Goal: Task Accomplishment & Management: Complete application form

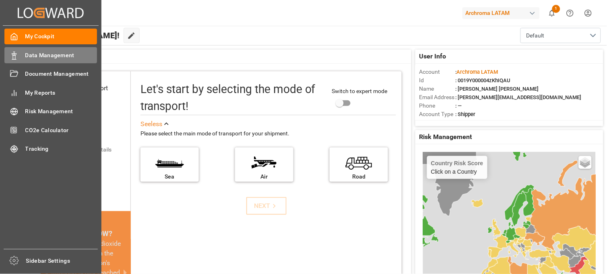
click at [51, 56] on span "Data Management" at bounding box center [61, 55] width 72 height 8
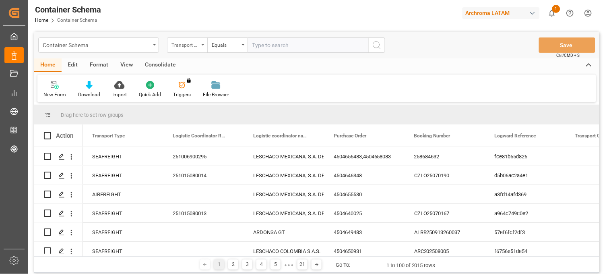
click at [200, 49] on div "Transport Type" at bounding box center [187, 44] width 40 height 15
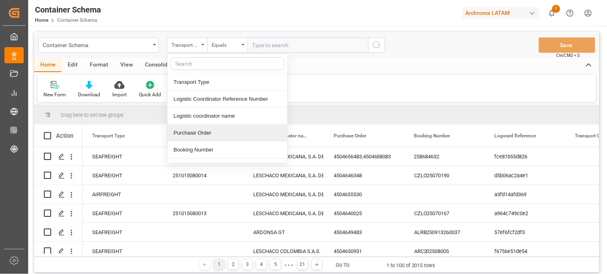
click at [216, 135] on div "Purchase Order" at bounding box center [227, 132] width 120 height 17
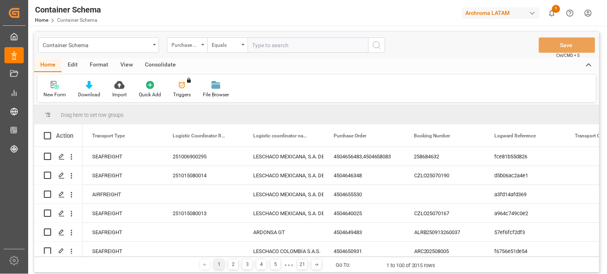
drag, startPoint x: 236, startPoint y: 47, endPoint x: 237, endPoint y: 53, distance: 5.9
click at [236, 48] on div "Equals" at bounding box center [225, 43] width 27 height 9
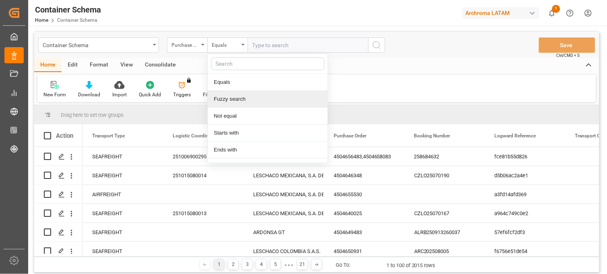
click at [241, 97] on div "Fuzzy search" at bounding box center [268, 99] width 120 height 17
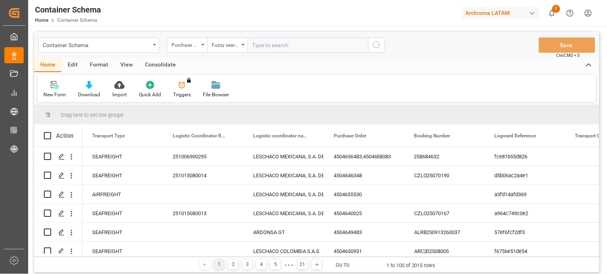
paste input "TIFU3756079"
type input "TIFU3756079"
click at [375, 47] on icon "search button" at bounding box center [377, 45] width 10 height 10
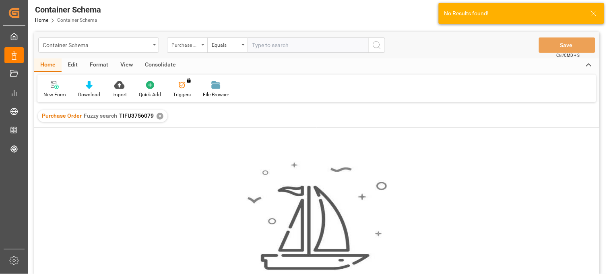
click at [202, 45] on icon "open menu" at bounding box center [202, 45] width 3 height 2
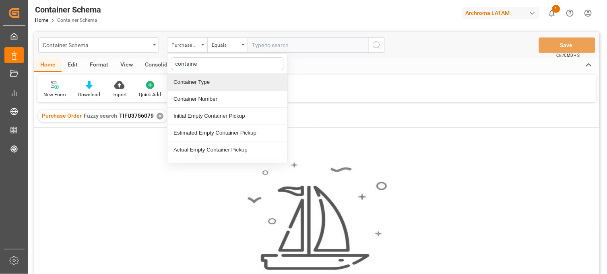
type input "container"
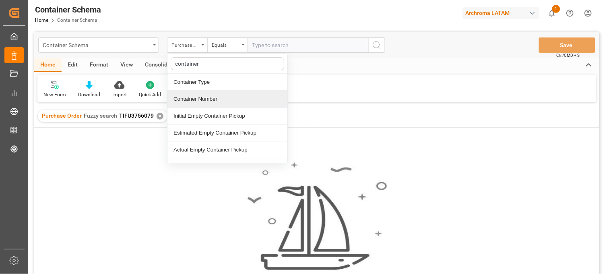
click at [204, 100] on div "Container Number" at bounding box center [227, 99] width 120 height 17
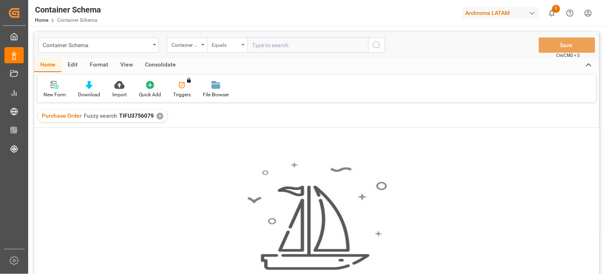
click at [230, 47] on div "Equals" at bounding box center [225, 43] width 27 height 9
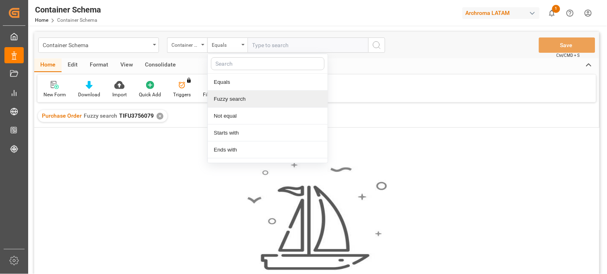
click at [232, 100] on div "Fuzzy search" at bounding box center [268, 99] width 120 height 17
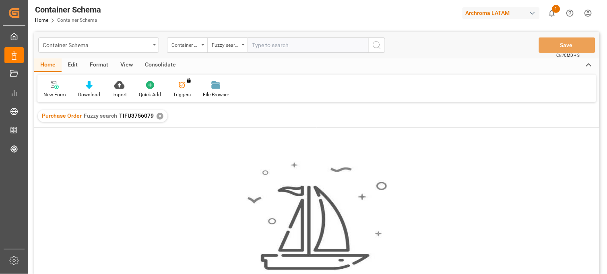
paste input "TIFU3756079"
type input "TIFU3756079"
click at [159, 118] on div "✕" at bounding box center [159, 116] width 7 height 7
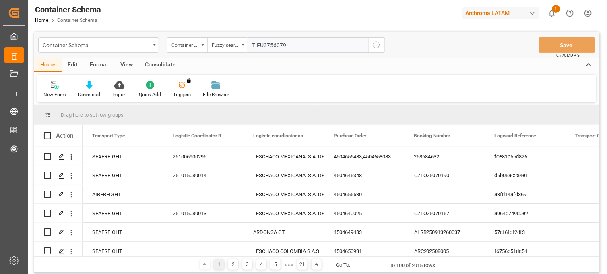
click at [376, 46] on icon "search button" at bounding box center [377, 45] width 10 height 10
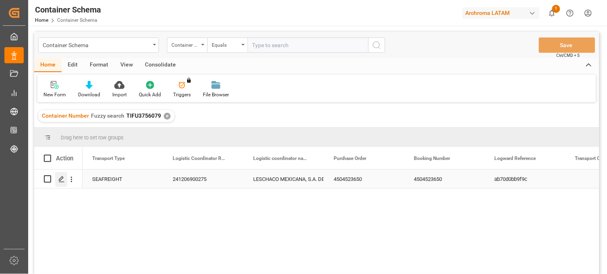
click at [61, 182] on icon "Press SPACE to select this row." at bounding box center [61, 179] width 6 height 6
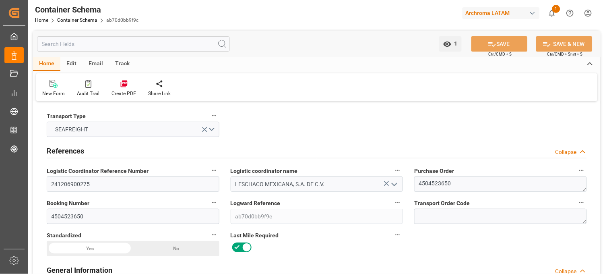
type input "10"
type input "7"
type input "1"
type input "21000"
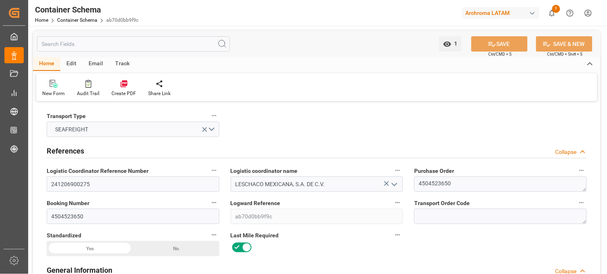
type input "21000"
type input "Maersk"
type input "Maersk Line AS"
type input "CNSGH"
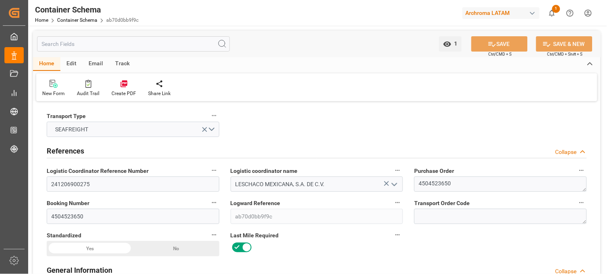
type input "MXZLO"
type input "9784271"
type input "9502910"
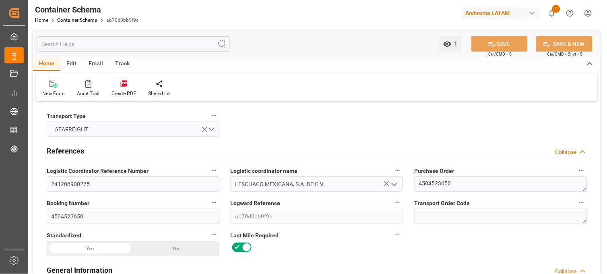
type input "9784271"
type input "25-11-2024 19:00"
type input "15-11-2024"
type input "25-11-2024"
type input "05-12-2024"
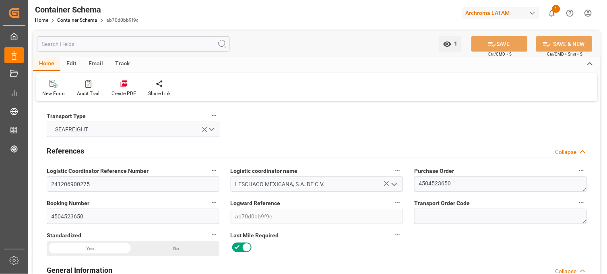
type input "06-11-2024 00:00"
type input "03-11-2024 00:00"
type input "06-11-2024 00:00"
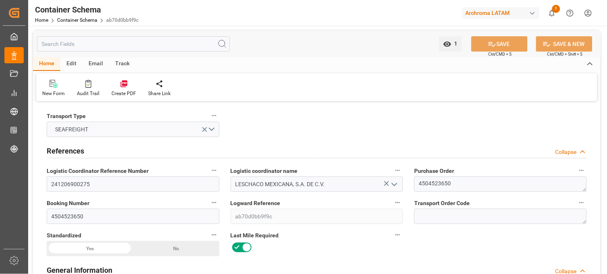
type input "06-11-2024 00:00"
type input "12-12-2024 00:00"
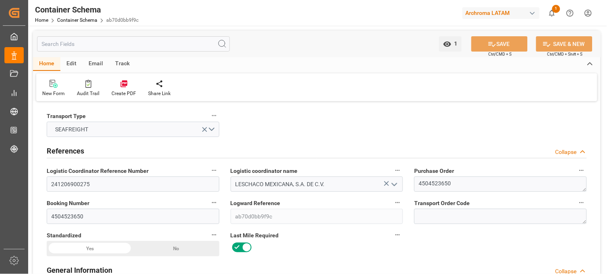
type input "18-12-2024 00:00"
type input "12-02-2025 19:45"
type input "14-02-2025 00:00"
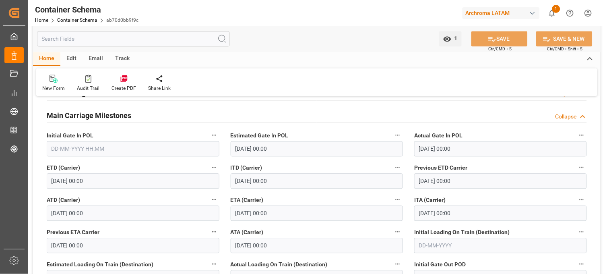
scroll to position [1072, 0]
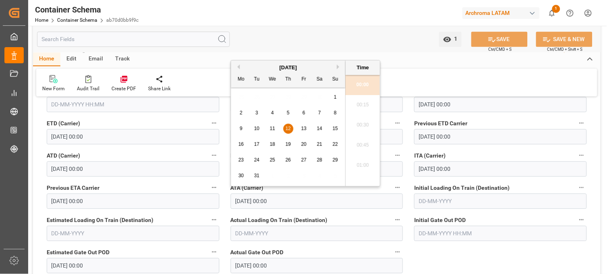
click at [364, 219] on label "Actual Loading On Train (Destination)" at bounding box center [316, 219] width 173 height 11
click at [392, 219] on button "Actual Loading On Train (Destination)" at bounding box center [397, 219] width 10 height 10
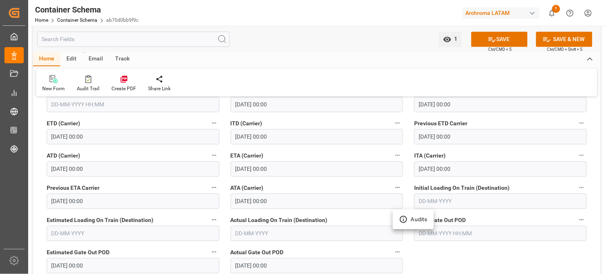
click at [448, 258] on div at bounding box center [303, 137] width 607 height 274
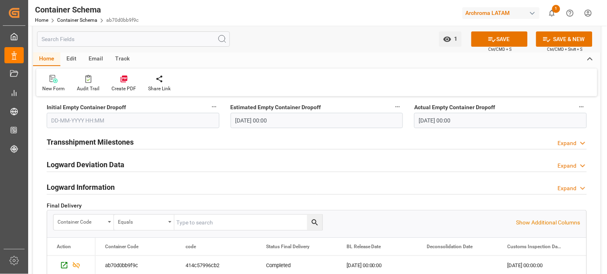
scroll to position [1430, 0]
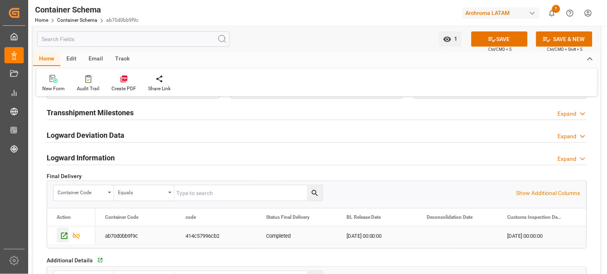
click at [64, 238] on icon "Press SPACE to select this row." at bounding box center [64, 235] width 8 height 8
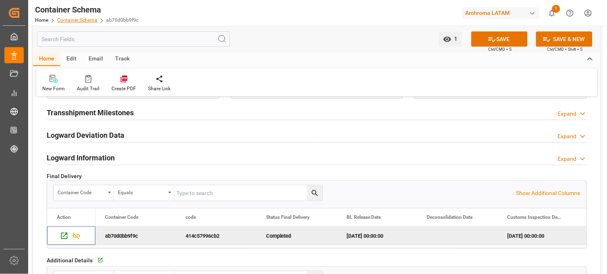
click at [78, 21] on link "Container Schema" at bounding box center [77, 20] width 40 height 6
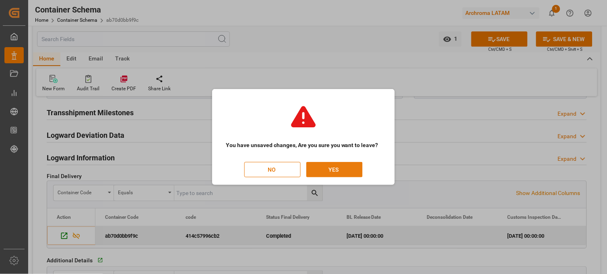
click at [328, 168] on button "YES" at bounding box center [334, 169] width 56 height 15
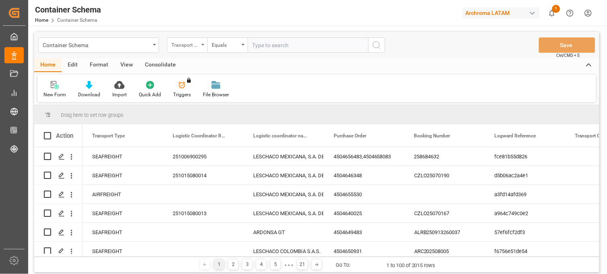
click at [199, 44] on div "Transport Type" at bounding box center [187, 44] width 40 height 15
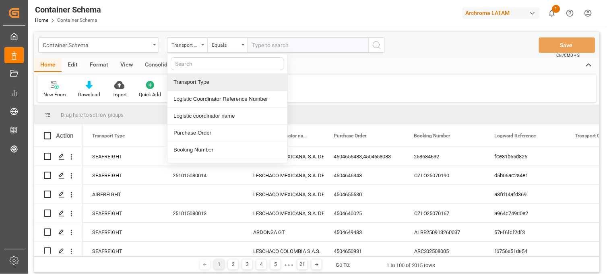
click at [195, 65] on input "text" at bounding box center [227, 63] width 113 height 13
type input "container"
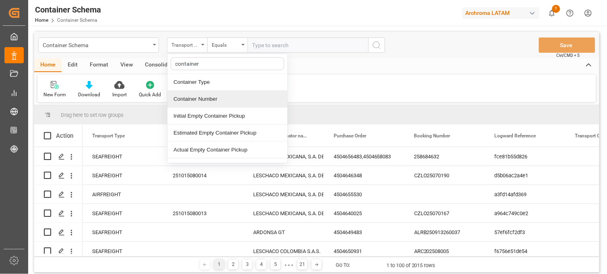
click at [218, 102] on div "Container Number" at bounding box center [227, 99] width 120 height 17
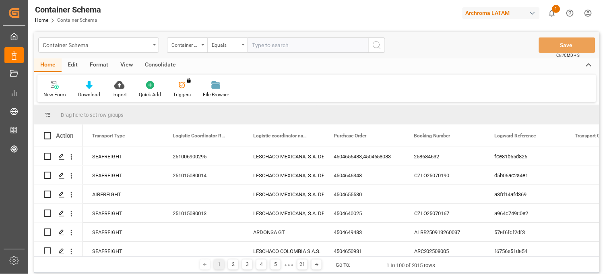
click at [228, 48] on div "Equals" at bounding box center [225, 43] width 27 height 9
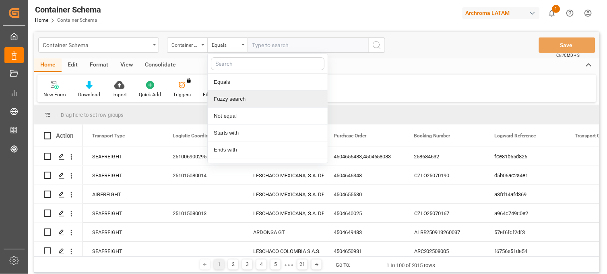
click at [242, 103] on div "Fuzzy search" at bounding box center [268, 99] width 120 height 17
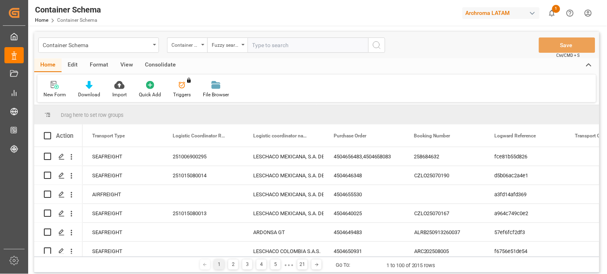
paste input "SLZU2586987"
type input "SLZU2586987"
click at [374, 43] on icon "search button" at bounding box center [377, 45] width 10 height 10
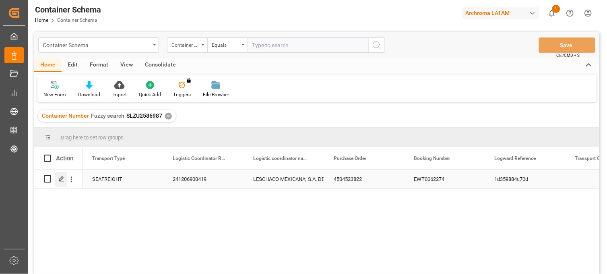
click at [62, 179] on icon "Press SPACE to select this row." at bounding box center [61, 179] width 6 height 6
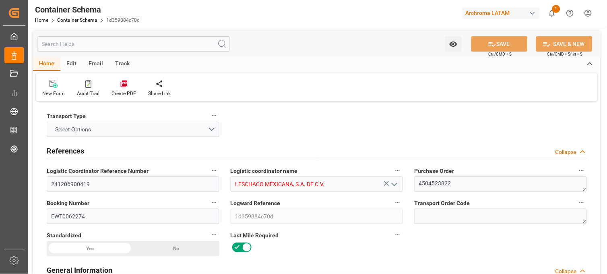
type input "15"
type input "7"
type input "1"
type input "21000"
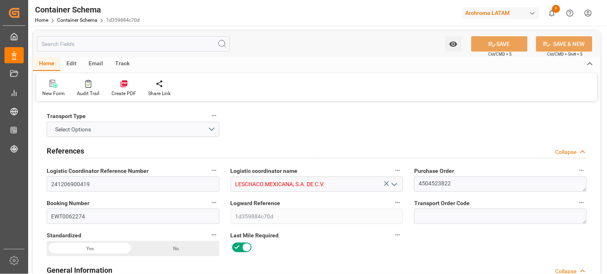
type input "21000"
type input "Maersk"
type input "Maersk Line AS"
type input "CNSGH"
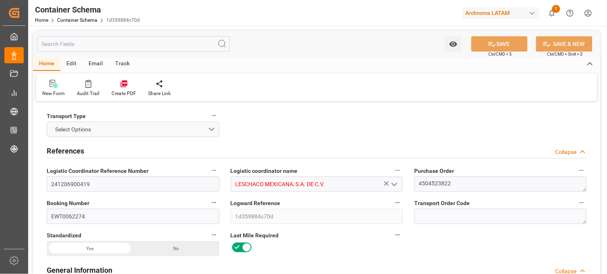
type input "MXZLO"
type input "9784271"
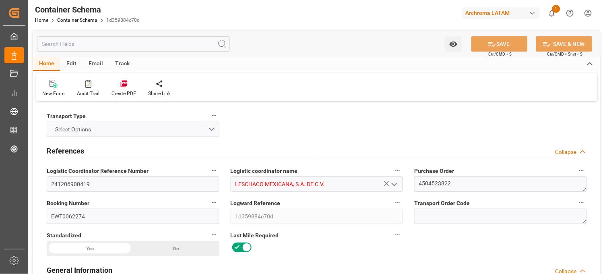
type input "9784271"
type input "28-11-2024 16:00"
type input "28-11-2024"
type input "07-12-2024"
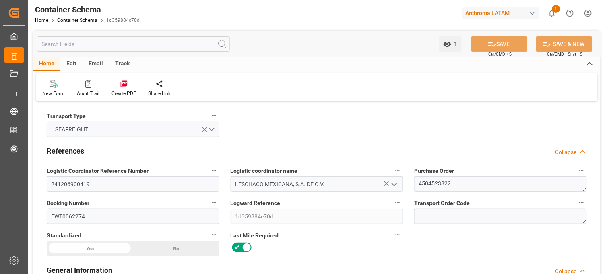
type input "07-11-2024 00:00"
type input "04-11-2024 00:00"
type input "07-11-2024 00:00"
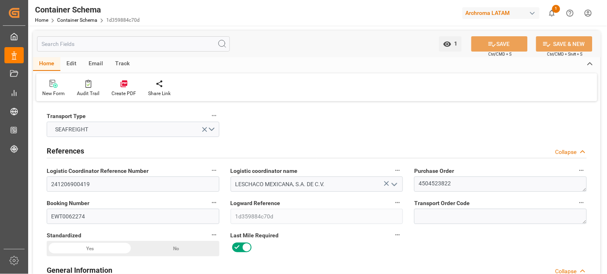
type input "07-11-2024 00:00"
type input "12-12-2024 00:00"
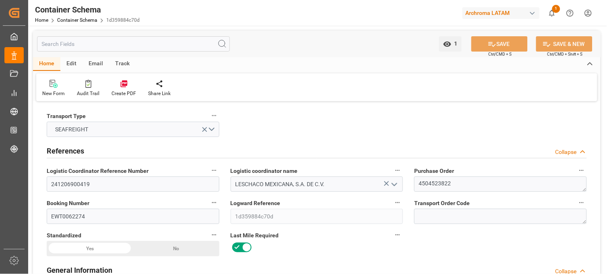
type input "18-12-2024 00:00"
type input "12-02-2025 17:00"
type input "24-02-2025 00:00"
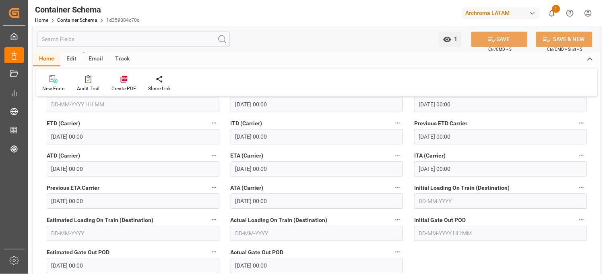
scroll to position [1117, 0]
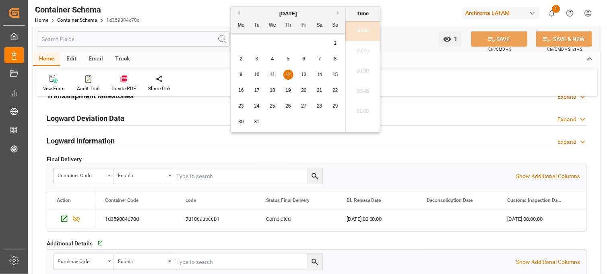
scroll to position [1475, 0]
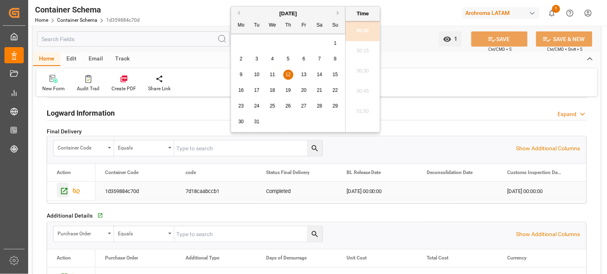
click at [65, 191] on icon "Press SPACE to select this row." at bounding box center [64, 191] width 8 height 8
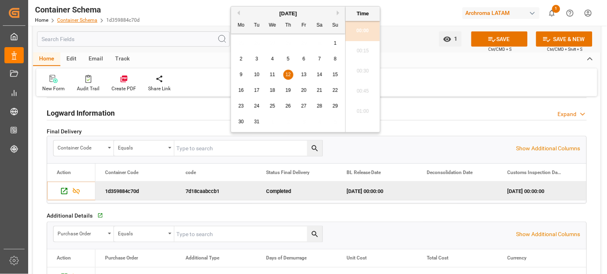
click at [83, 19] on link "Container Schema" at bounding box center [77, 20] width 40 height 6
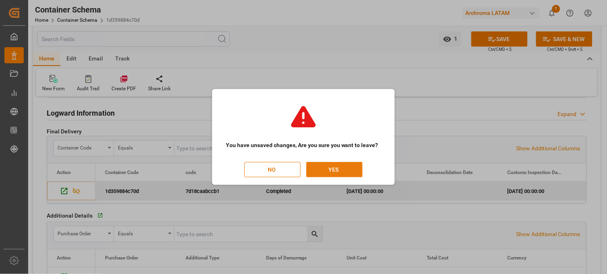
click at [339, 169] on button "YES" at bounding box center [334, 169] width 56 height 15
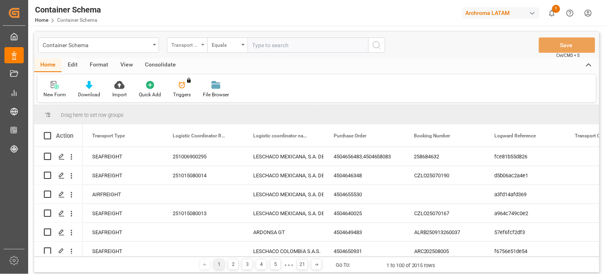
click at [195, 43] on div "Transport Type" at bounding box center [184, 43] width 27 height 9
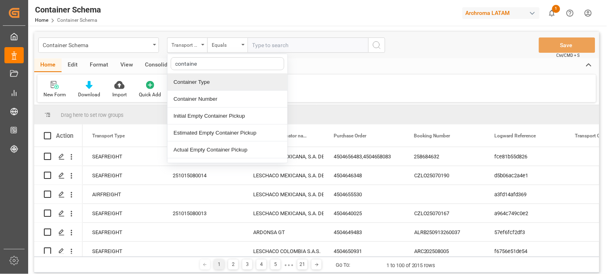
type input "container"
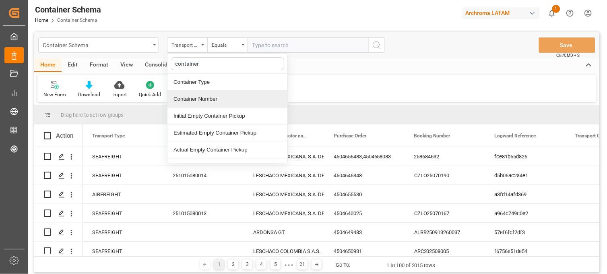
click at [210, 100] on div "Container Number" at bounding box center [227, 99] width 120 height 17
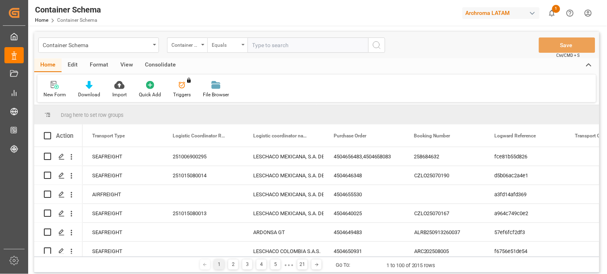
click at [234, 42] on div "Equals" at bounding box center [225, 43] width 27 height 9
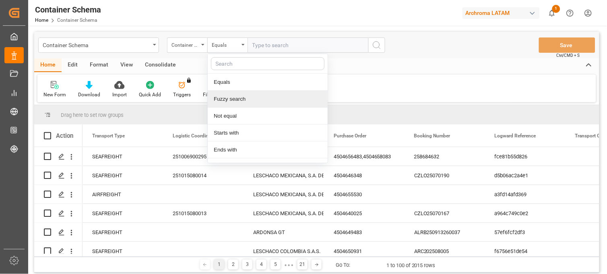
click at [246, 94] on div "Fuzzy search" at bounding box center [268, 99] width 120 height 17
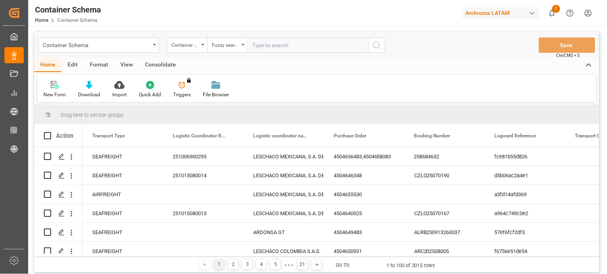
paste input "SLZU2840366"
type input "SLZU2840366"
click at [372, 43] on icon "search button" at bounding box center [377, 45] width 10 height 10
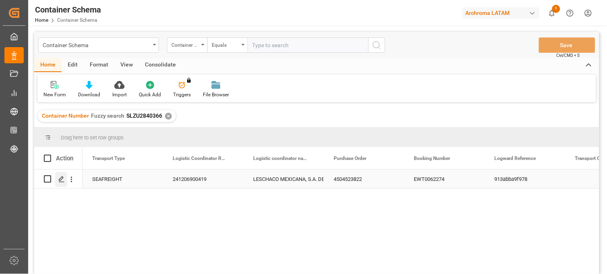
click at [62, 179] on icon "Press SPACE to select this row." at bounding box center [61, 179] width 6 height 6
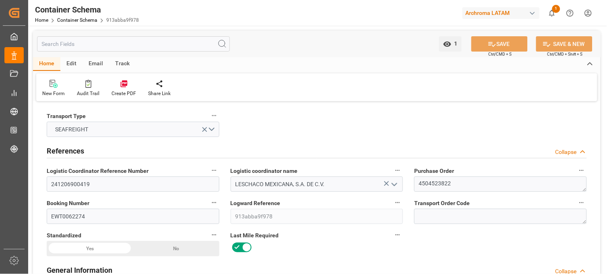
type input "15"
type input "7"
type input "1"
type input "21000"
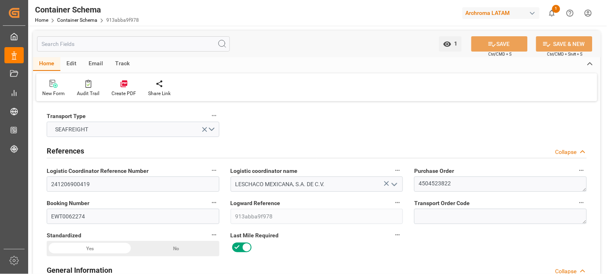
type input "21000"
type input "Maersk"
type input "Maersk Line AS"
type input "CNSGH"
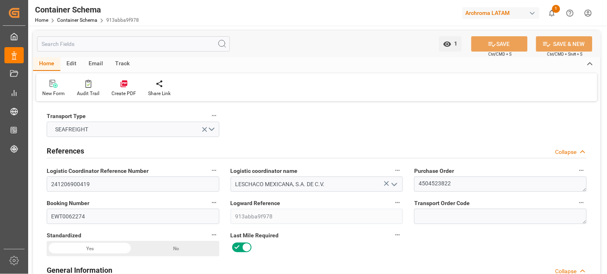
type input "MXZLO"
type input "9784271"
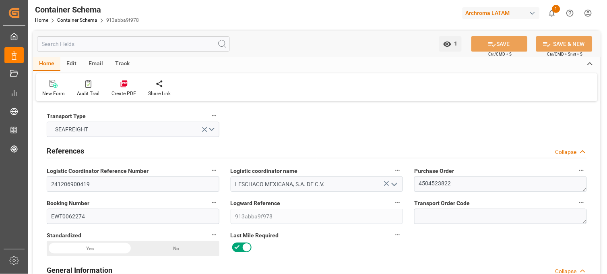
type input "9784271"
type input "28-11-2024 16:00"
type input "28-11-2024"
type input "07-12-2024"
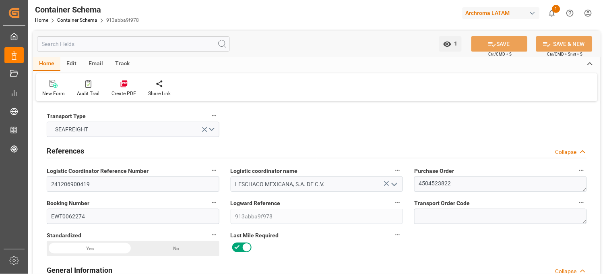
type input "07-11-2024 00:00"
type input "04-11-2024 00:00"
type input "07-11-2024 00:00"
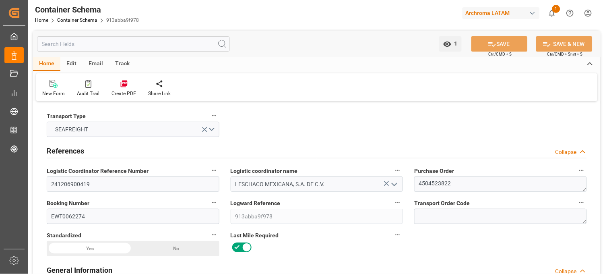
type input "07-11-2024 00:00"
type input "12-12-2024 00:00"
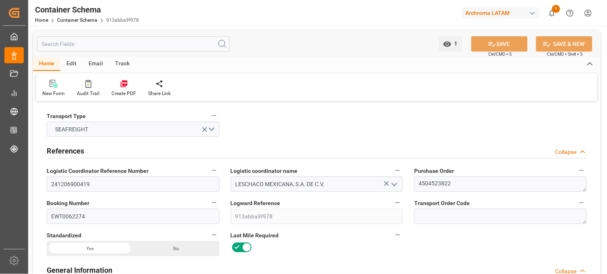
type input "18-12-2024 00:00"
type input "14-02-2025 17:00"
type input "26-02-2025 00:00"
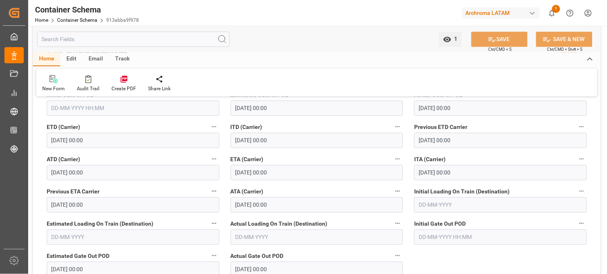
scroll to position [1072, 0]
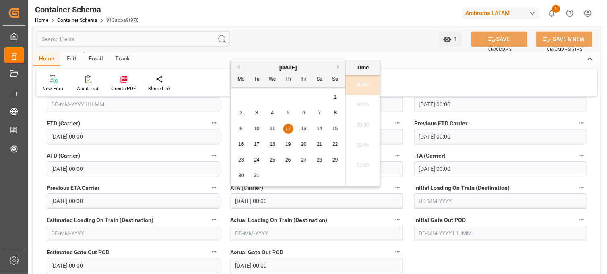
click at [239, 201] on input "12-12-2024 00:00" at bounding box center [316, 200] width 173 height 15
click at [237, 219] on span "Actual Loading On Train (Destination)" at bounding box center [278, 220] width 97 height 8
click at [392, 219] on button "Actual Loading On Train (Destination)" at bounding box center [397, 219] width 10 height 10
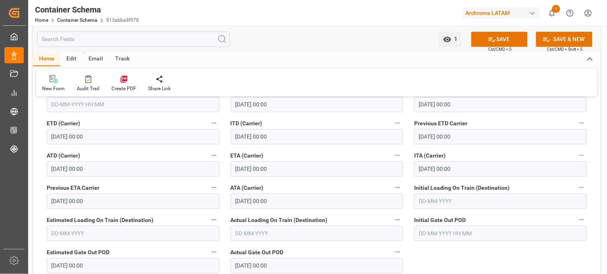
click at [347, 215] on body "Created by potrace 1.15, written by Peter Selinger 2001-2017 Created by potrace…" at bounding box center [303, 137] width 607 height 274
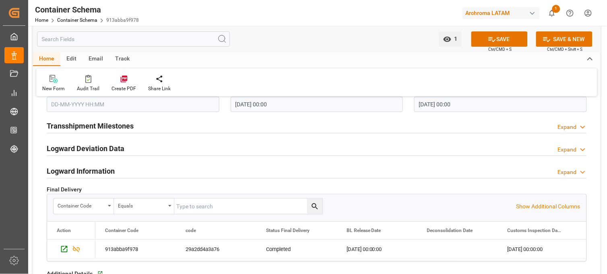
scroll to position [1430, 0]
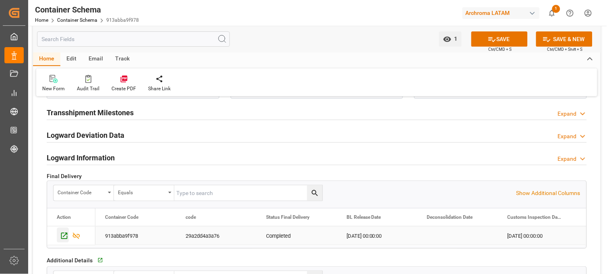
click at [65, 236] on icon "Press SPACE to select this row." at bounding box center [64, 235] width 8 height 8
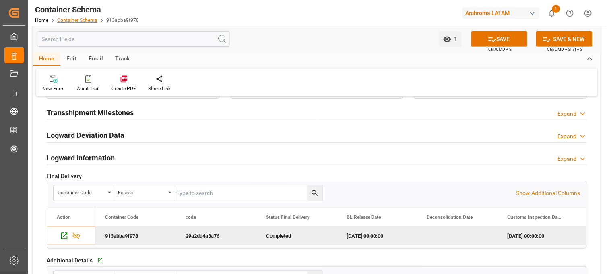
click at [82, 21] on link "Container Schema" at bounding box center [77, 20] width 40 height 6
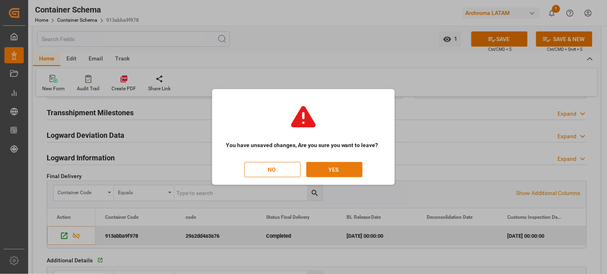
click at [334, 166] on button "YES" at bounding box center [334, 169] width 56 height 15
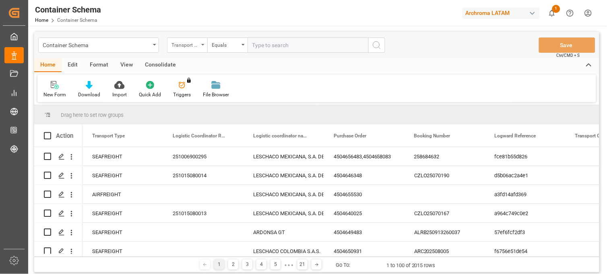
click at [197, 46] on div "Transport Type" at bounding box center [184, 43] width 27 height 9
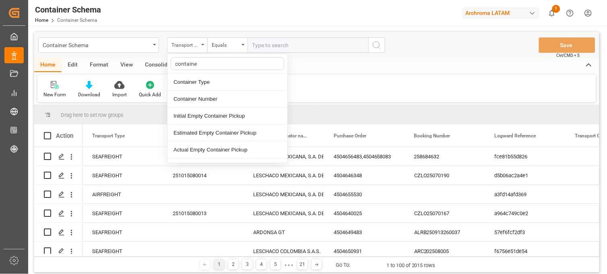
type input "container"
click at [206, 97] on div "Container Number" at bounding box center [227, 99] width 120 height 17
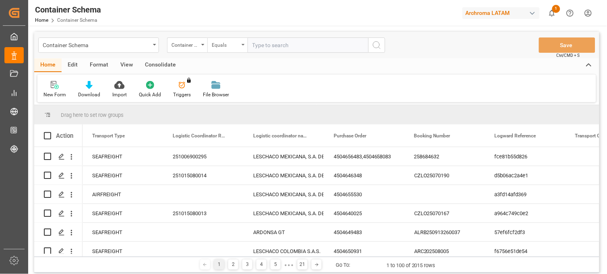
click at [232, 41] on div "Equals" at bounding box center [225, 43] width 27 height 9
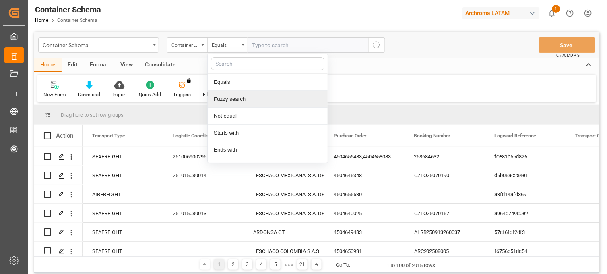
click at [243, 99] on div "Fuzzy search" at bounding box center [268, 99] width 120 height 17
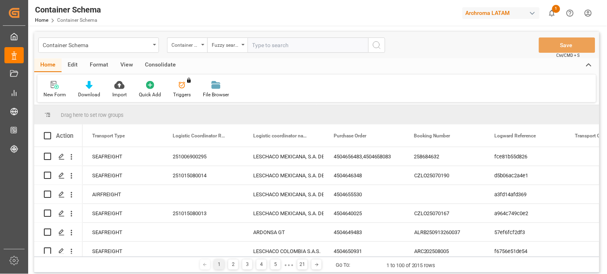
paste input "SLZU2838100"
type input "SLZU2838100"
click at [374, 45] on icon "search button" at bounding box center [377, 45] width 10 height 10
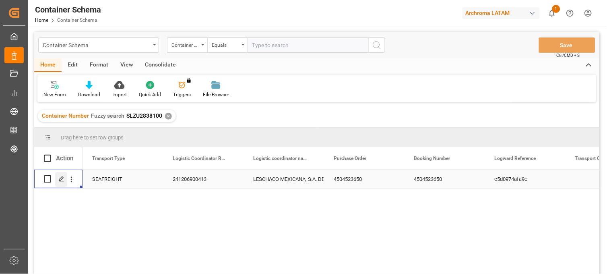
click at [59, 177] on icon "Press SPACE to select this row." at bounding box center [61, 179] width 6 height 6
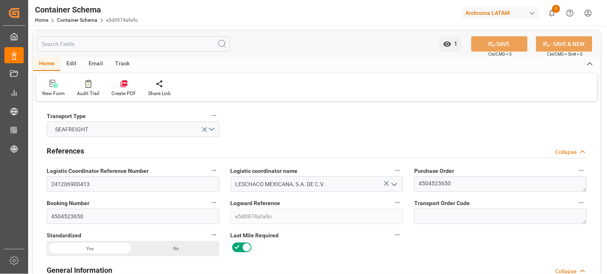
type input "10"
type input "7"
type input "1"
type input "21000"
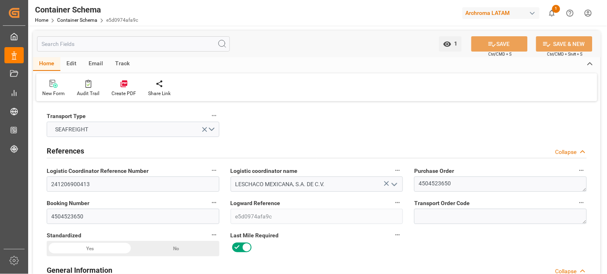
type input "21000"
type input "Maersk"
type input "Maersk Line AS"
type input "CNSGH"
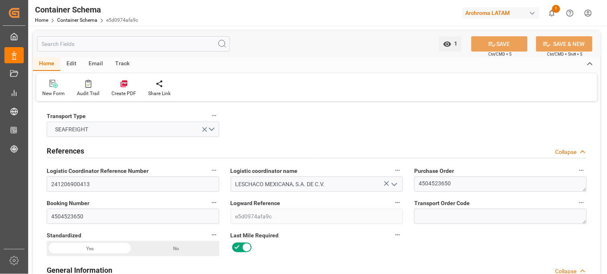
type input "MXZLO"
type input "9458080"
type input "9502910"
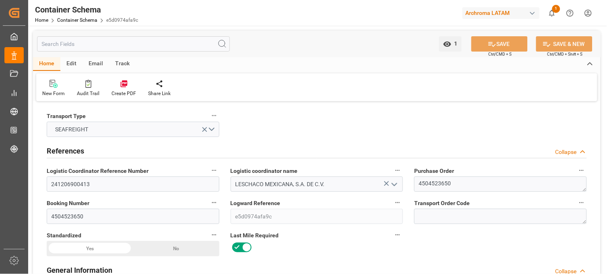
type input "9458080"
type input "25-11-2024 19:00"
type input "15-11-2024"
type input "25-11-2024"
type input "12-12-2024"
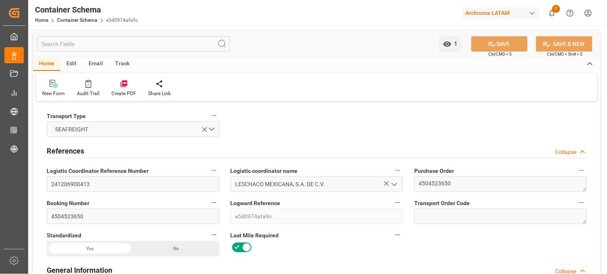
type input "06-11-2024 00:00"
type input "13-11-2024 00:00"
type input "06-11-2024 00:00"
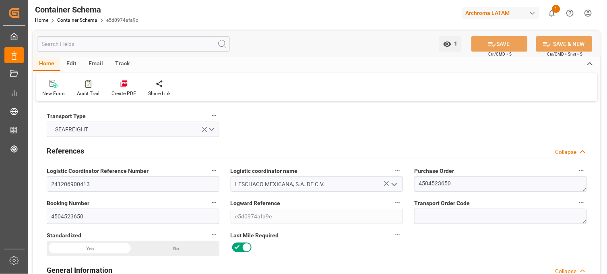
type input "16-11-2024 00:00"
type input "19-12-2024 00:00"
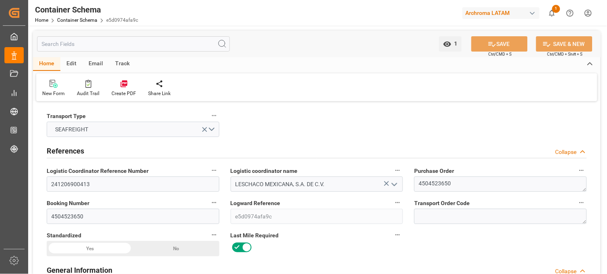
type input "26-01-2025 00:00"
type input "26-12-2024 00:00"
type input "[DATE] 16:00"
type input "28-02-2025 00:00"
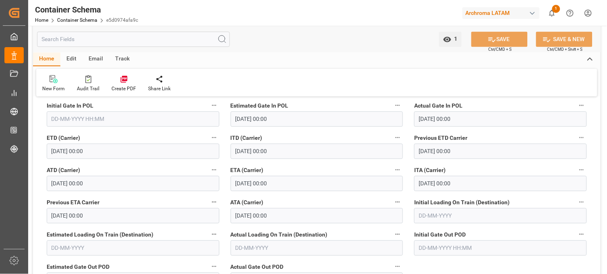
scroll to position [1072, 0]
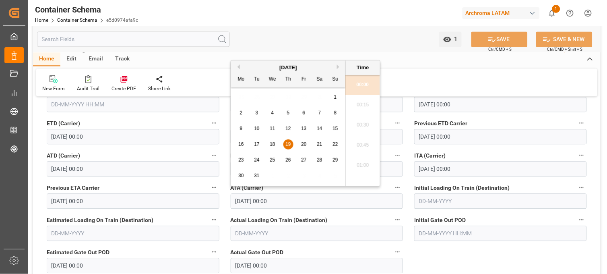
drag, startPoint x: 263, startPoint y: 199, endPoint x: 224, endPoint y: 197, distance: 39.1
click at [261, 187] on div "Previous Month Next Month December 2024 Mo Tu We Th Fr Sa Su 25 26 27 28 29 30 …" at bounding box center [305, 124] width 150 height 129
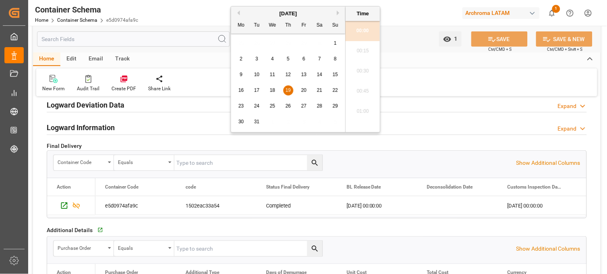
scroll to position [1475, 0]
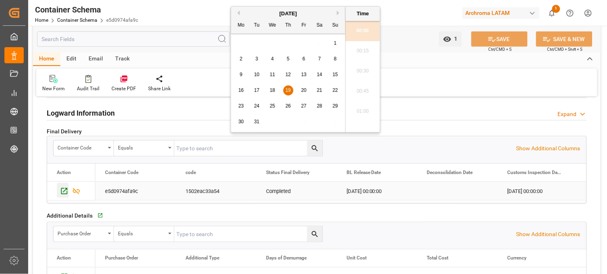
click at [65, 191] on icon "Press SPACE to select this row." at bounding box center [64, 191] width 8 height 8
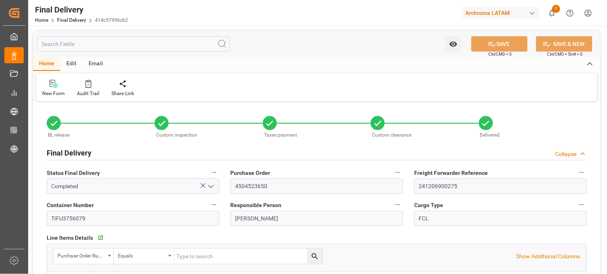
type input "[DATE]"
type input "18-12-2024"
type input "11-02-2025"
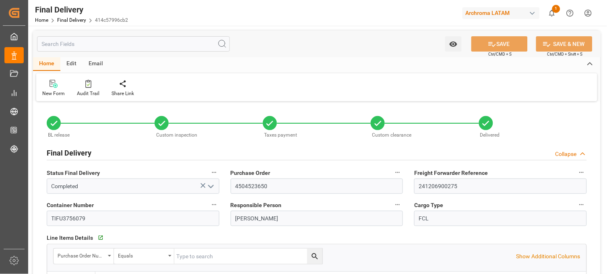
type input "14-02-2025"
type input "12-02-2025"
type input "18-12-2024"
type input "11-02-2025"
type input "12-02-2025 12:30"
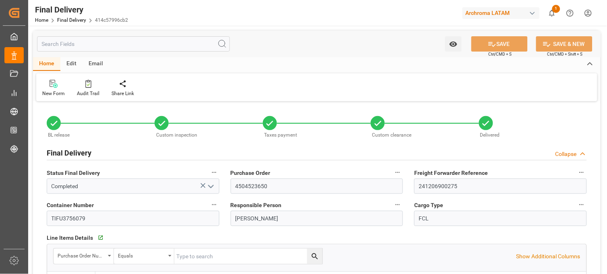
type input "[DATE] 19:45"
type input "[DATE]"
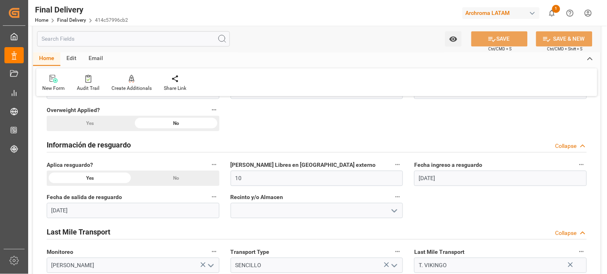
scroll to position [357, 0]
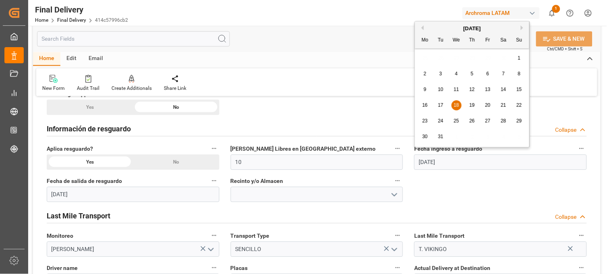
drag, startPoint x: 463, startPoint y: 162, endPoint x: 410, endPoint y: 162, distance: 53.1
click at [410, 162] on div "Fecha ingreso a resguardo 18-12-2024" at bounding box center [500, 156] width 184 height 32
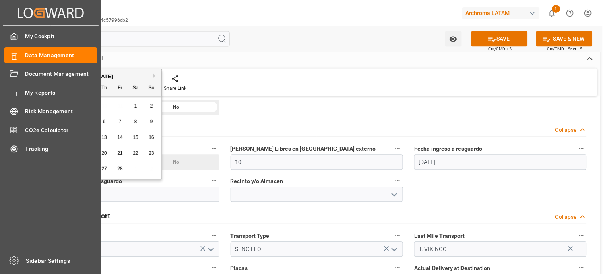
drag, startPoint x: 97, startPoint y: 196, endPoint x: 24, endPoint y: 191, distance: 73.4
click at [24, 191] on div "Created by potrace 1.15, written by Peter Selinger 2001-2017 Created by potrace…" at bounding box center [303, 137] width 607 height 274
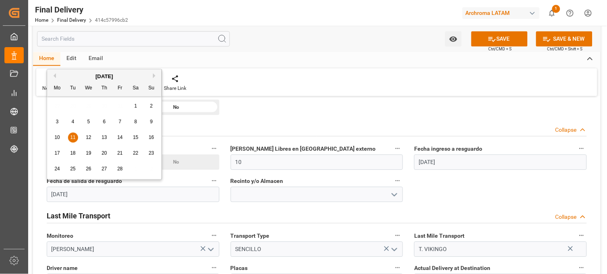
click at [452, 203] on div "BL release Custom inspection Taxes payment Custom clearance Delivered Final Del…" at bounding box center [316, 232] width 567 height 973
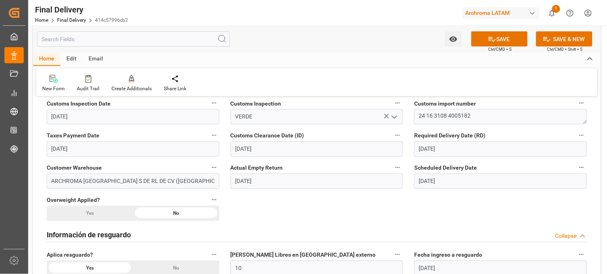
scroll to position [223, 0]
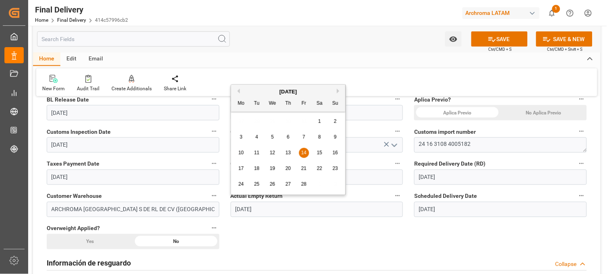
drag, startPoint x: 275, startPoint y: 211, endPoint x: 209, endPoint y: 210, distance: 66.0
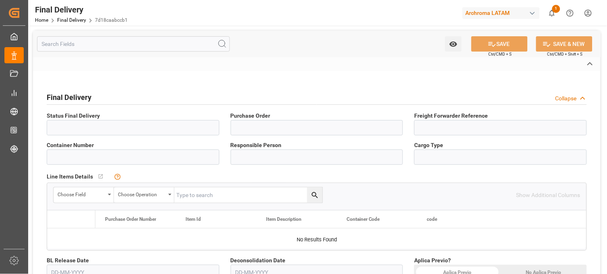
type input "Completed"
type input "4504523822"
type input "241206900419"
type input "SLZU2586987"
type input "[PERSON_NAME]"
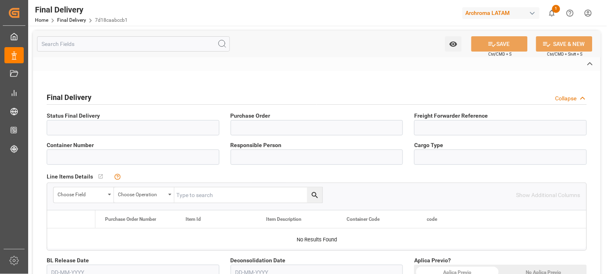
type input "FCL"
type input "Green"
type textarea "24 16 3108 4005146"
type input "ARCHROMA [GEOGRAPHIC_DATA] S DE RL DE CV ([GEOGRAPHIC_DATA][PERSON_NAME])"
type input "Transport by customer"
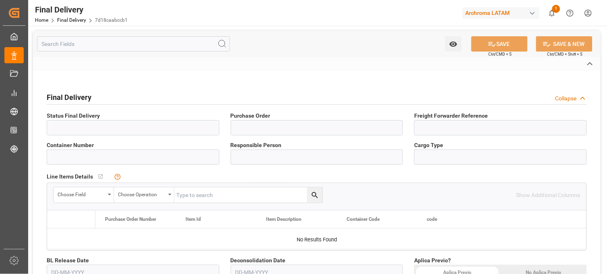
type input "AUTOTRANSPORTES CABALLERO E HIJOS SA DE CV"
type textarea "Luis Suarez Cervantes"
type input "24AM5F"
type input "PLANTA"
type input "7d18caabccb1"
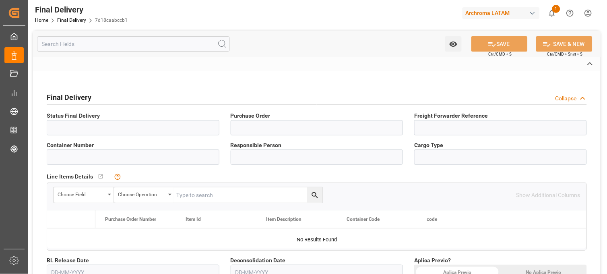
type input "PPC"
type input "1d359884c70d"
type input "Maersk"
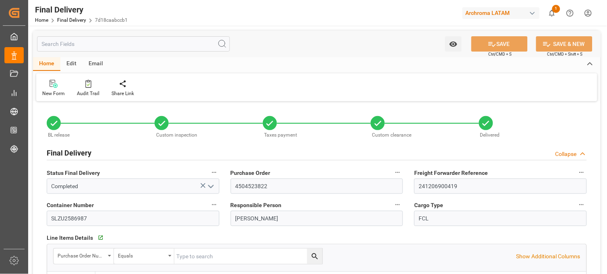
type input "10"
type input "-1"
type input "11-12-2024"
type input "18-12-2024"
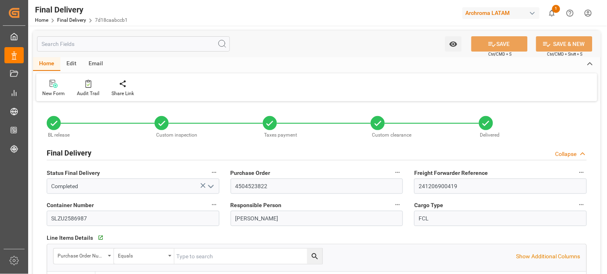
type input "13-12-2024"
type input "18-12-2024"
type input "15-01-2025"
type input "24-02-2025"
type input "12-02-2025"
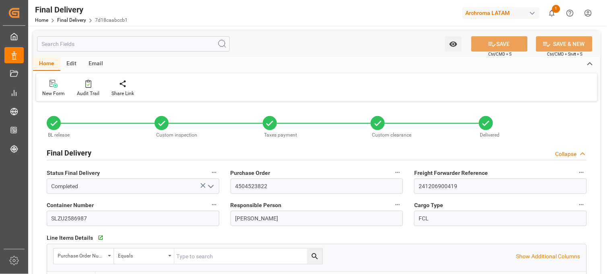
type input "18-12-2024"
type input "11-02-2025"
type input "12-02-2025 08:15"
type input "[DATE] 17:00"
type input "[DATE]"
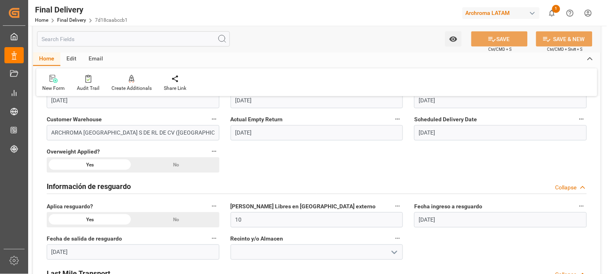
scroll to position [313, 0]
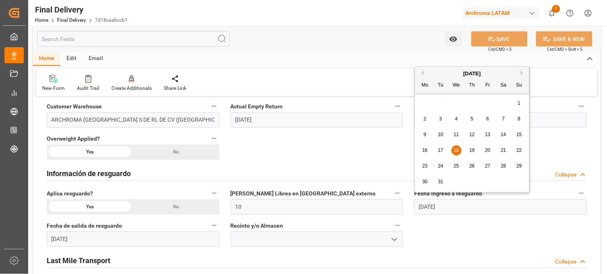
drag, startPoint x: 466, startPoint y: 210, endPoint x: 407, endPoint y: 206, distance: 58.5
click at [407, 206] on div "BL release Custom inspection Taxes payment Custom clearance Delivered Final Del…" at bounding box center [316, 277] width 567 height 973
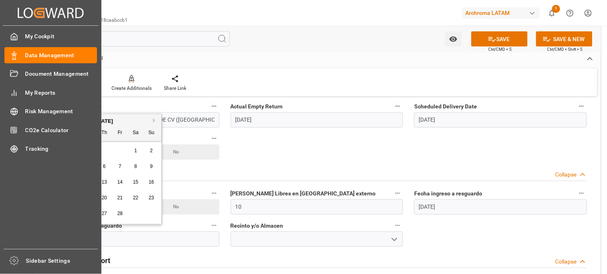
drag, startPoint x: 91, startPoint y: 239, endPoint x: 16, endPoint y: 232, distance: 74.7
click at [16, 232] on div "Created by potrace 1.15, written by Peter Selinger 2001-2017 Created by potrace…" at bounding box center [303, 137] width 607 height 274
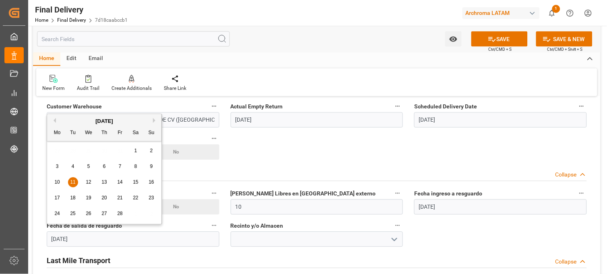
click at [325, 152] on div "BL release Custom inspection Taxes payment Custom clearance Delivered Final Del…" at bounding box center [316, 277] width 567 height 973
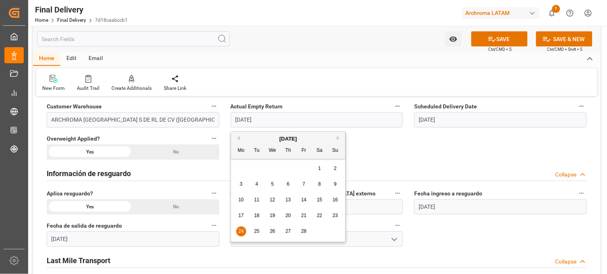
drag, startPoint x: 282, startPoint y: 123, endPoint x: 208, endPoint y: 117, distance: 73.9
click at [208, 117] on div "BL release Custom inspection Taxes payment Custom clearance Delivered Final Del…" at bounding box center [316, 277] width 567 height 973
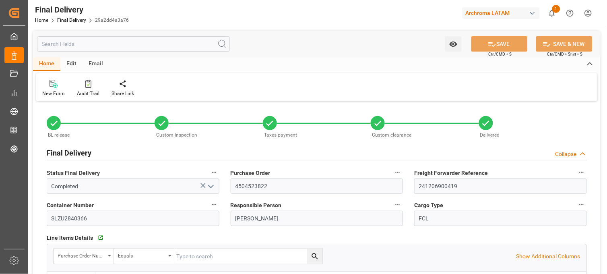
type input "[DATE]"
type input "15-01-2025"
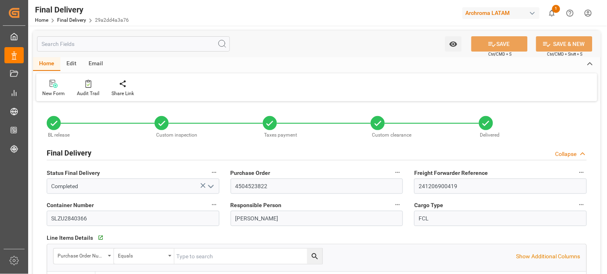
type input "26-02-2025"
type input "14-02-2025"
type input "18-12-2024"
type input "12-02-2025"
type input "14-02-2025 08:45"
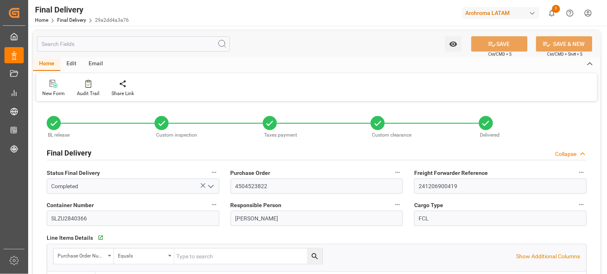
type input "[DATE] 17:00"
type input "[DATE]"
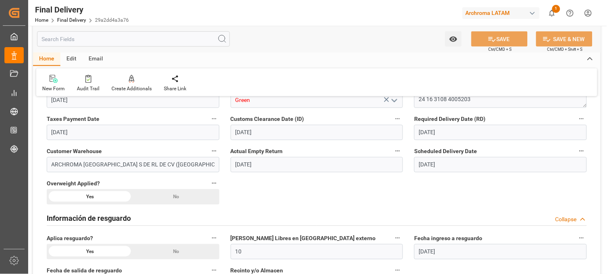
scroll to position [313, 0]
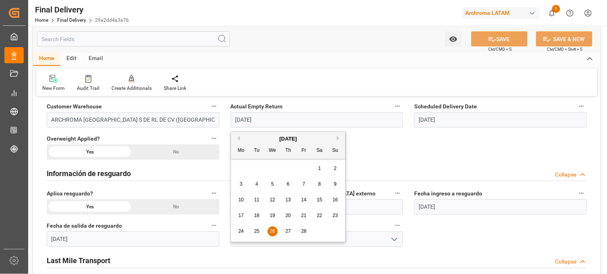
drag, startPoint x: 274, startPoint y: 119, endPoint x: 218, endPoint y: 114, distance: 56.1
click at [218, 114] on div "BL release Custom inspection Taxes payment Custom clearance Delivered Final Del…" at bounding box center [316, 277] width 567 height 973
click at [381, 122] on input "26-02-2025" at bounding box center [316, 119] width 173 height 15
click at [371, 146] on div "BL release Custom inspection Taxes payment Custom clearance Delivered Final Del…" at bounding box center [316, 277] width 567 height 973
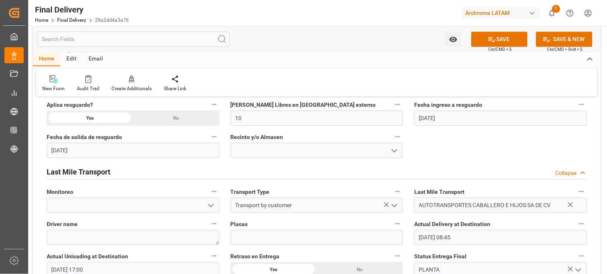
scroll to position [402, 0]
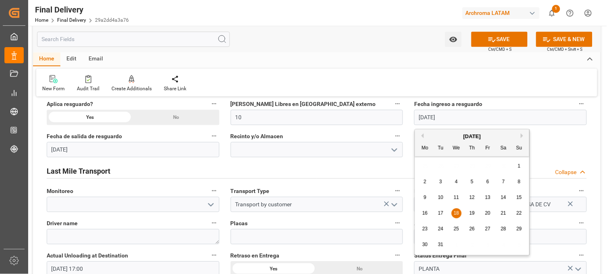
drag, startPoint x: 449, startPoint y: 113, endPoint x: 403, endPoint y: 113, distance: 45.9
click at [403, 113] on div "BL release Custom inspection Taxes payment Custom clearance Delivered Final Del…" at bounding box center [316, 187] width 567 height 973
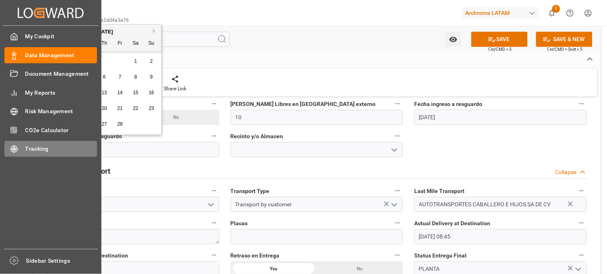
drag, startPoint x: 54, startPoint y: 146, endPoint x: 21, endPoint y: 141, distance: 32.9
click at [21, 141] on div "Created by potrace 1.15, written by Peter Selinger 2001-2017 Created by potrace…" at bounding box center [303, 137] width 607 height 274
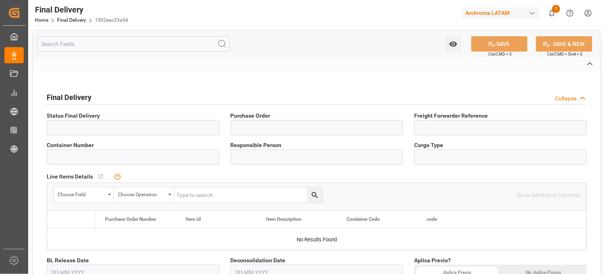
type input "Completed"
type input "4504523650"
type input "241206900413"
type input "SLZU2838100"
type input "[PERSON_NAME]"
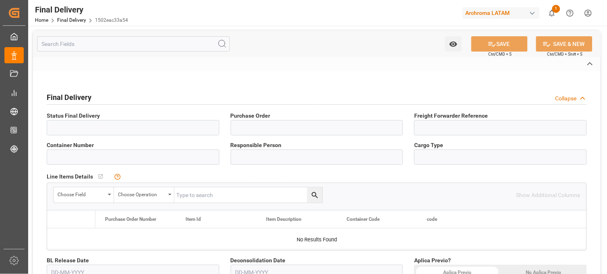
type input "FCL"
type input "VERDE"
type textarea "24 16 3108 4005171"
type input "ARCHROMA [GEOGRAPHIC_DATA] S DE RL DE CV ([GEOGRAPHIC_DATA][PERSON_NAME])"
type input "Transport by customer"
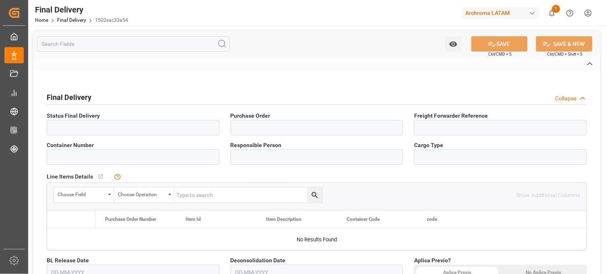
type input "AUTOTRANSPORTES CABALLERO E HIJOS SA DE CV"
type textarea "[PERSON_NAME]"
type input "78AB3A"
type input "PLANTA"
type input "1502eac33a54"
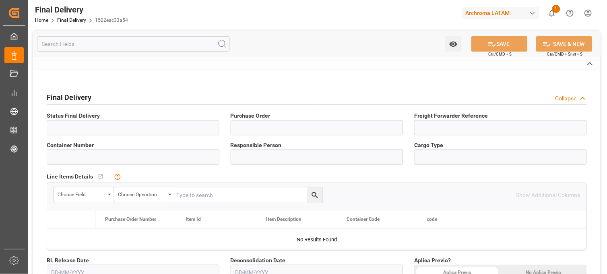
type input "PT"
type input "e5d0974afa9c"
type input "Maersk"
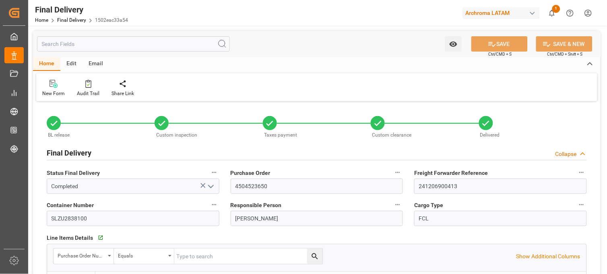
type input "10"
type input "1"
type input "[DATE]"
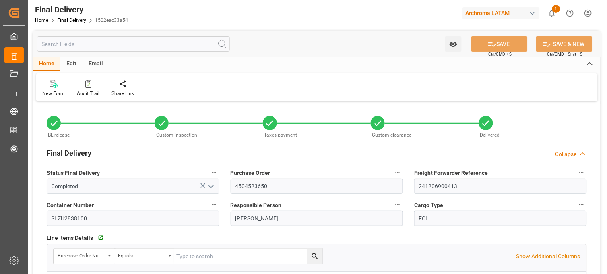
type input "[DATE]"
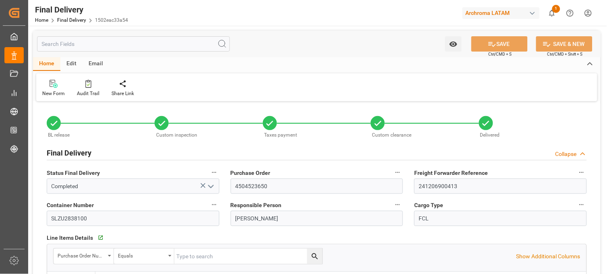
type input "[DATE]"
type input "[DATE] 13:30"
type input "[DATE] 16:00"
type input "[DATE]"
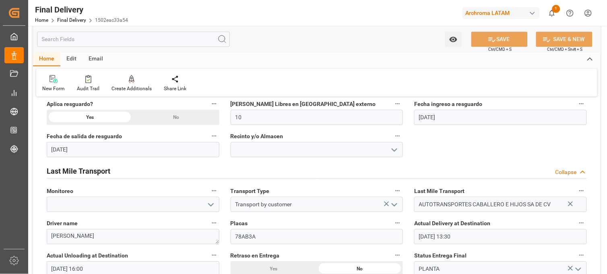
scroll to position [357, 0]
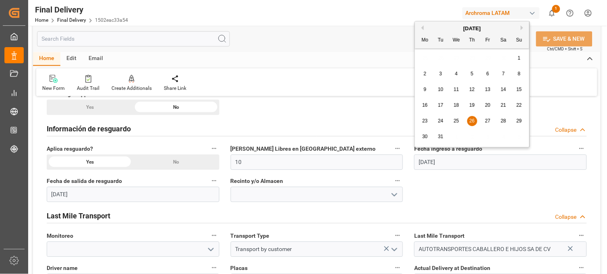
drag, startPoint x: 457, startPoint y: 160, endPoint x: 393, endPoint y: 154, distance: 65.0
click at [393, 154] on div "BL release Custom inspection Taxes payment Custom clearance Delivered Final Del…" at bounding box center [316, 232] width 567 height 973
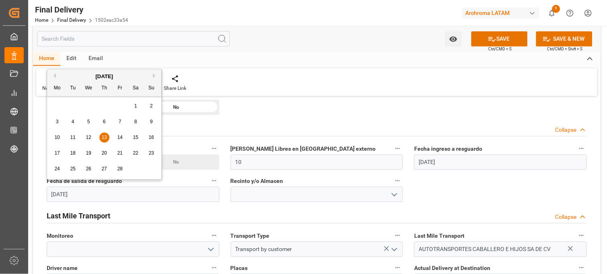
drag, startPoint x: 95, startPoint y: 196, endPoint x: 31, endPoint y: 187, distance: 64.6
click at [31, 187] on div "Watch Option SAVE Ctrl/CMD + S SAVE & NEW Ctrl/CMD + Shift + S Home Edit Email …" at bounding box center [316, 229] width 577 height 1121
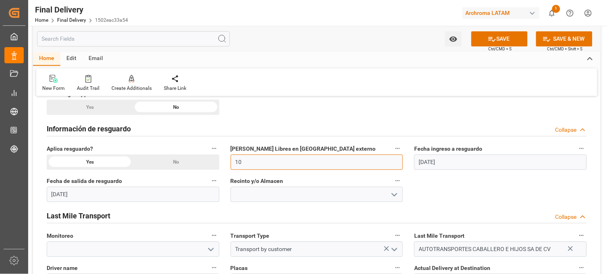
click at [322, 159] on input "10" at bounding box center [316, 161] width 173 height 15
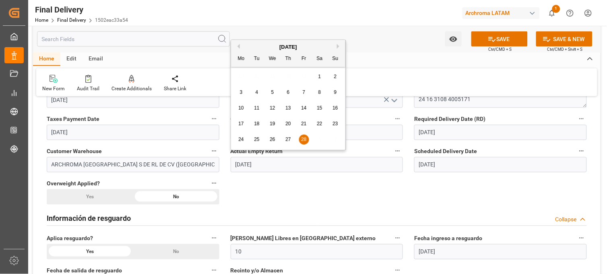
drag, startPoint x: 264, startPoint y: 167, endPoint x: 216, endPoint y: 162, distance: 48.5
